Goal: Information Seeking & Learning: Learn about a topic

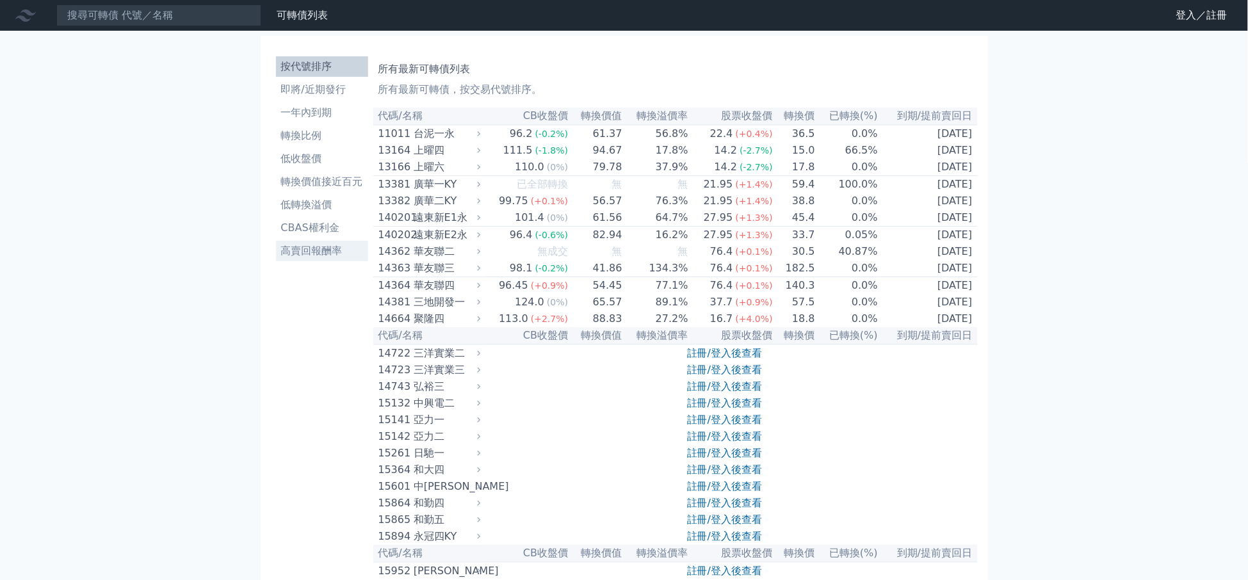
click at [295, 246] on li "高賣回報酬率" at bounding box center [322, 250] width 92 height 15
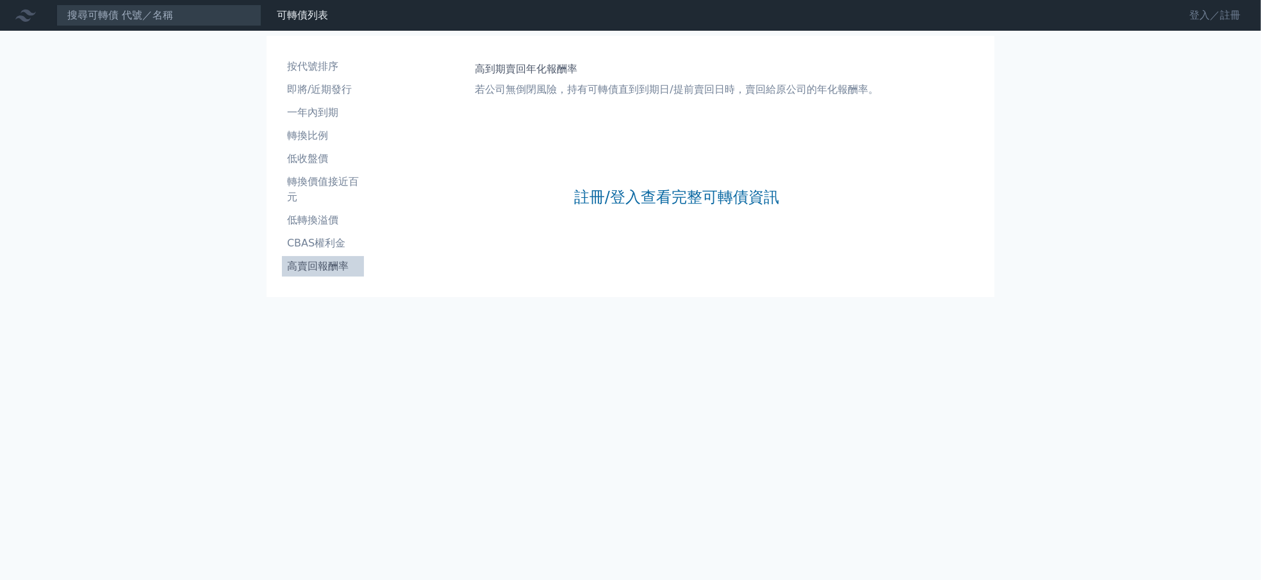
click at [1211, 18] on link "登入／註冊" at bounding box center [1215, 15] width 72 height 20
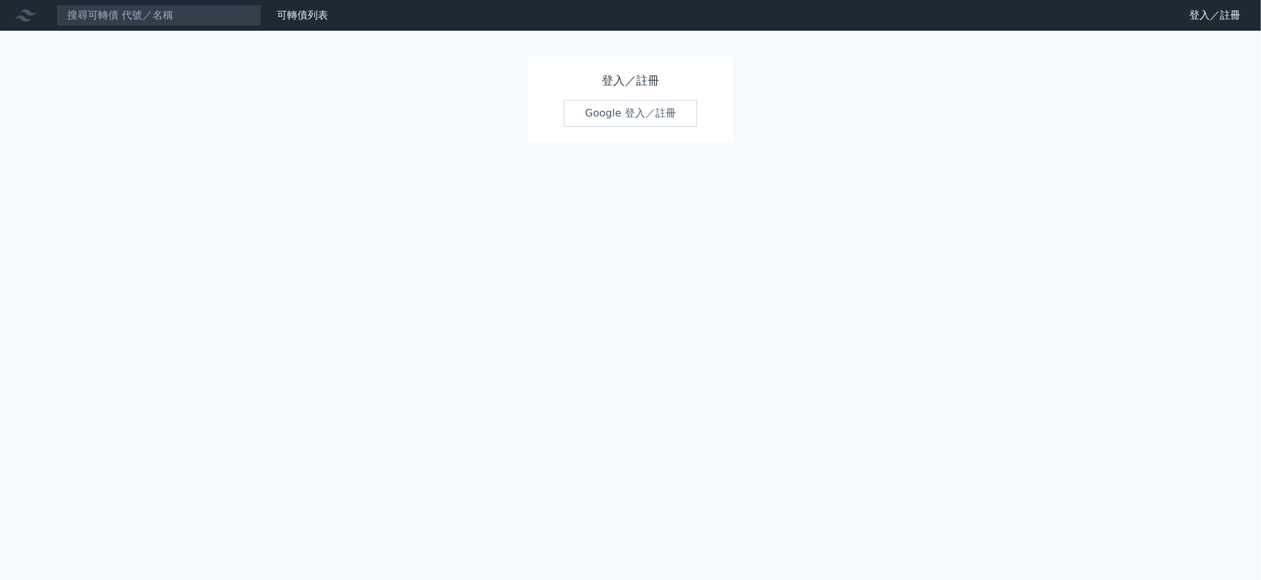
click at [639, 113] on link "Google 登入／註冊" at bounding box center [630, 113] width 133 height 27
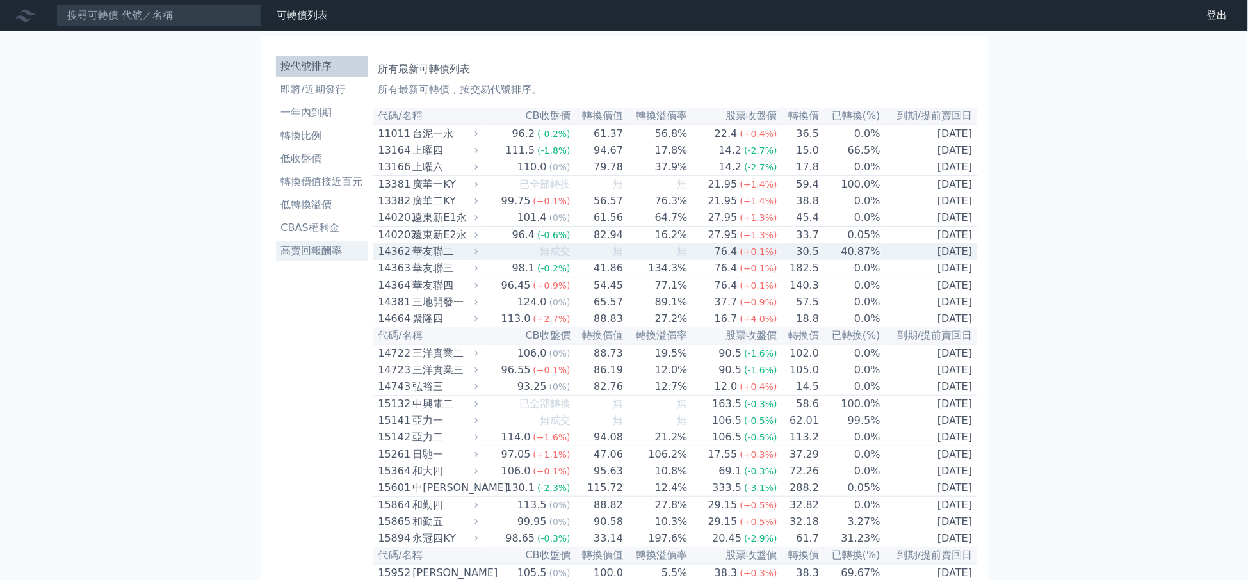
click at [319, 245] on li "高賣回報酬率" at bounding box center [322, 250] width 92 height 15
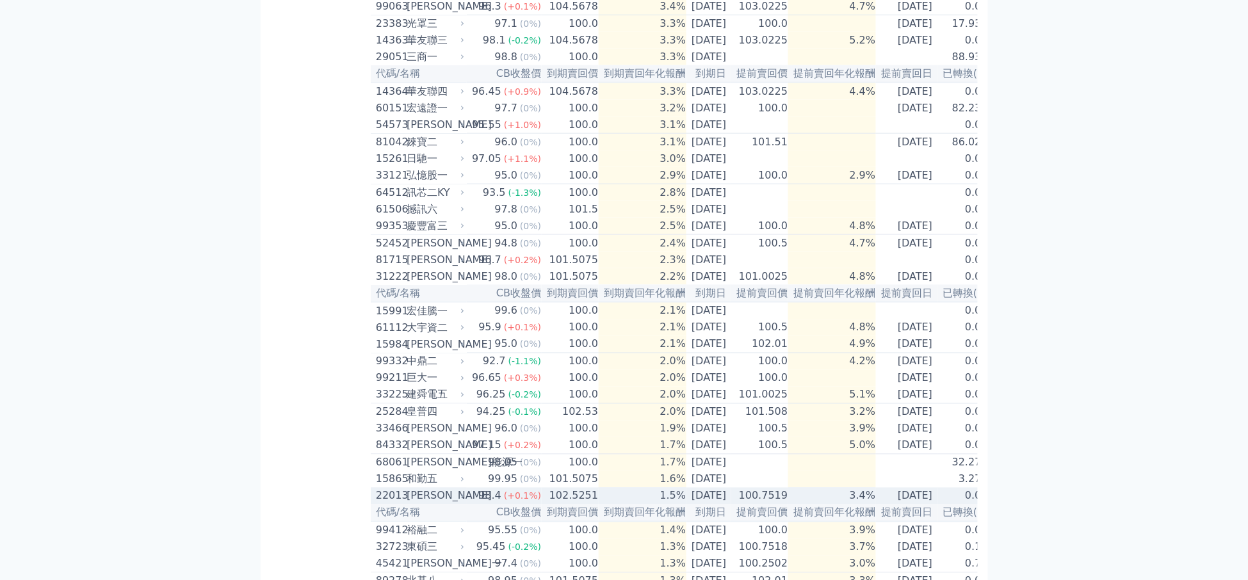
scroll to position [480, 0]
